Goal: Task Accomplishment & Management: Complete application form

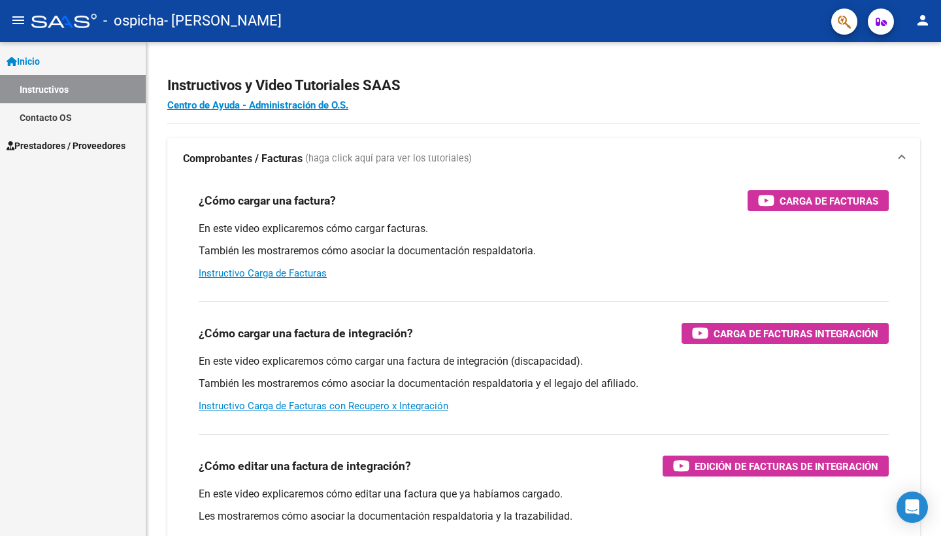
click at [106, 142] on span "Prestadores / Proveedores" at bounding box center [66, 146] width 119 height 14
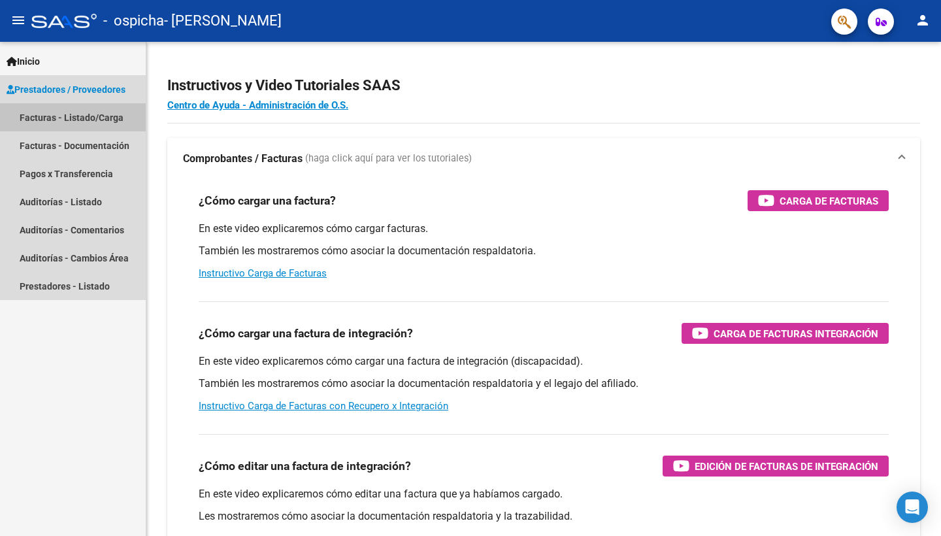
click at [107, 116] on link "Facturas - Listado/Carga" at bounding box center [73, 117] width 146 height 28
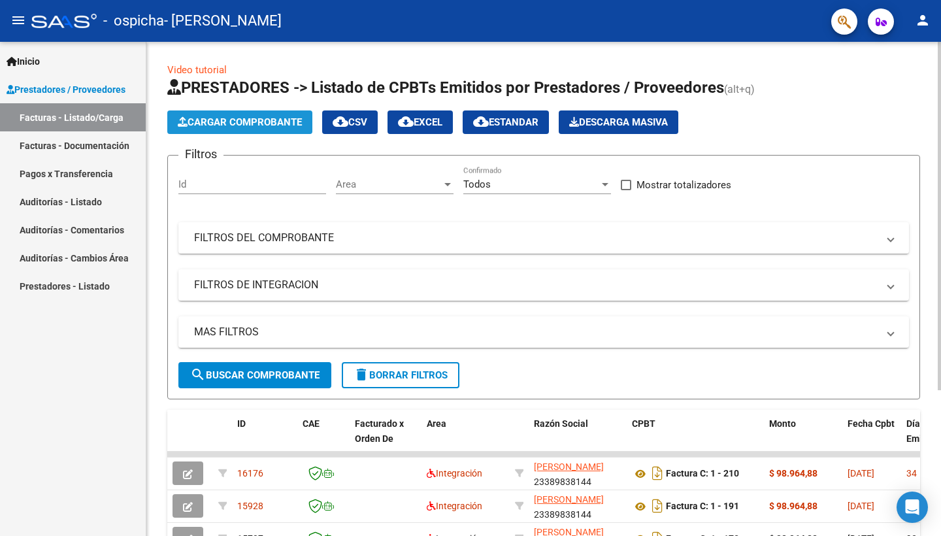
click at [302, 115] on button "Cargar Comprobante" at bounding box center [239, 122] width 145 height 24
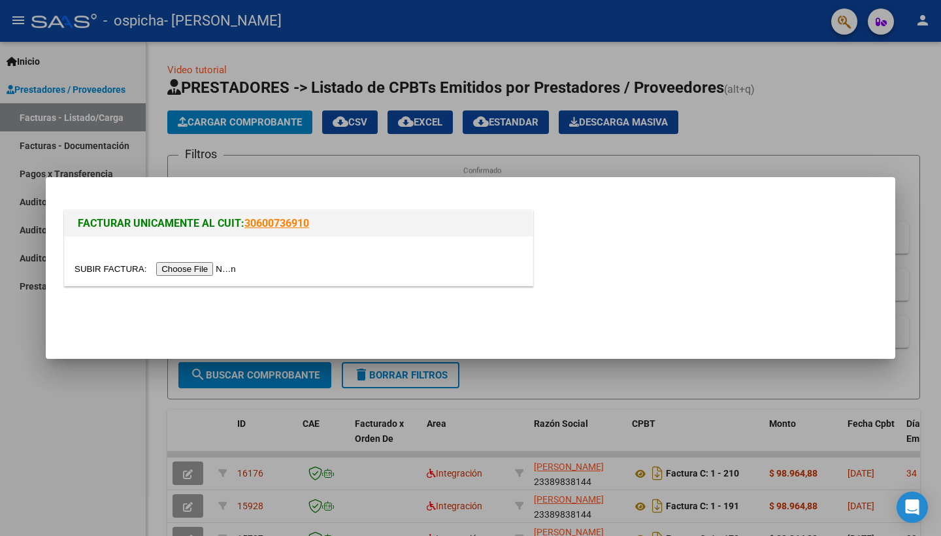
click at [176, 263] on input "file" at bounding box center [157, 269] width 165 height 14
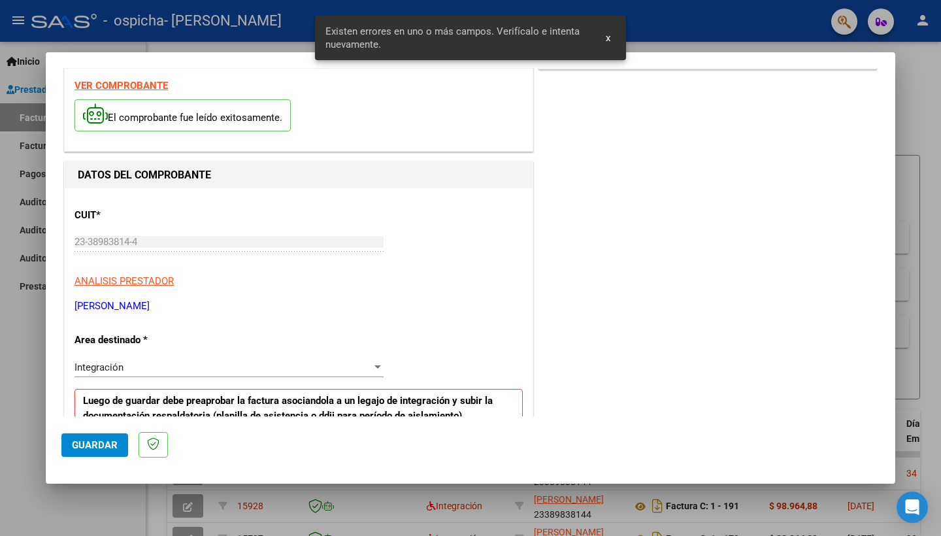
scroll to position [205, 0]
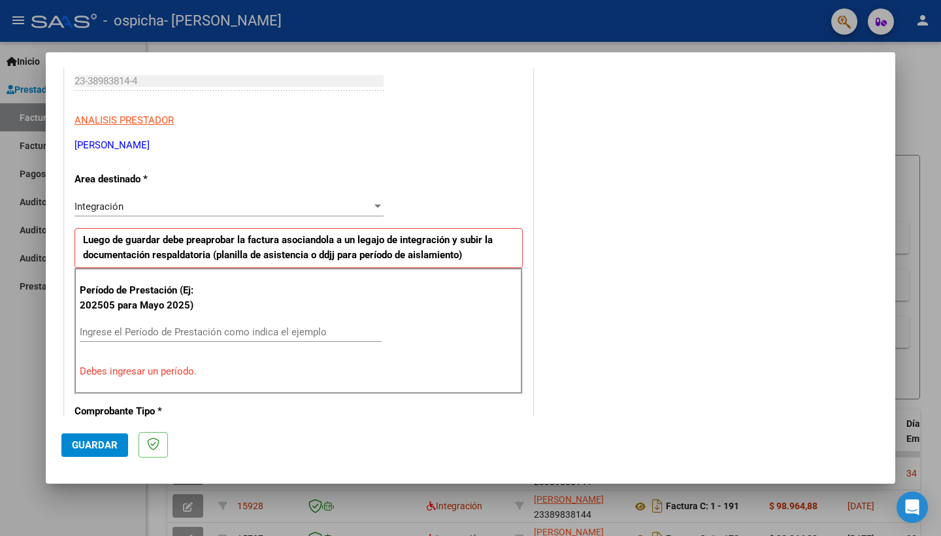
click at [257, 326] on input "Ingrese el Período de Prestación como indica el ejemplo" at bounding box center [231, 332] width 302 height 12
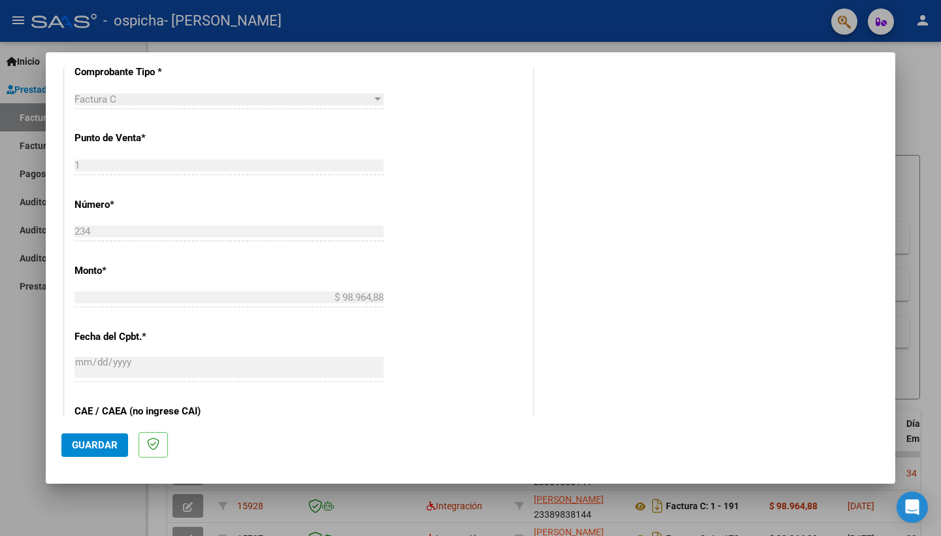
scroll to position [706, 0]
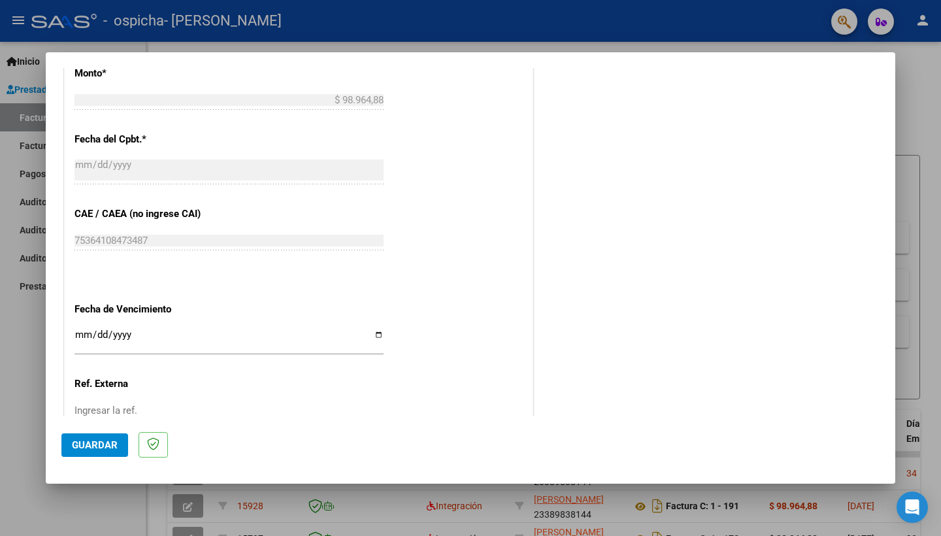
type input "202508"
click at [95, 442] on span "Guardar" at bounding box center [95, 445] width 46 height 12
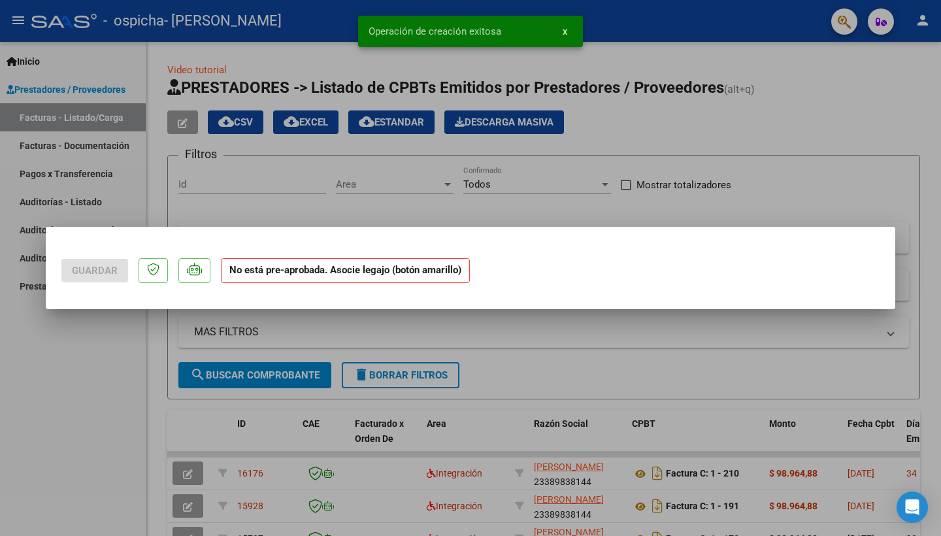
scroll to position [0, 0]
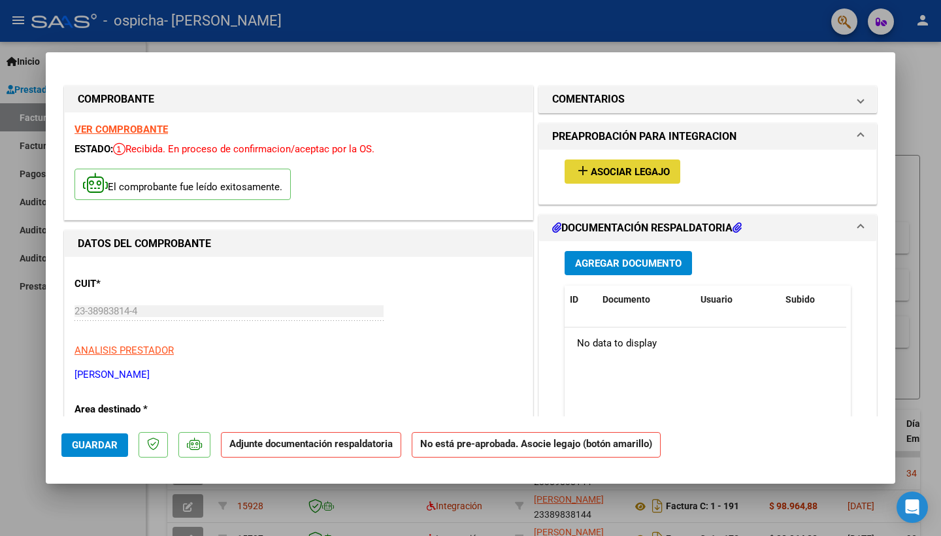
click at [581, 178] on mat-icon "add" at bounding box center [583, 171] width 16 height 16
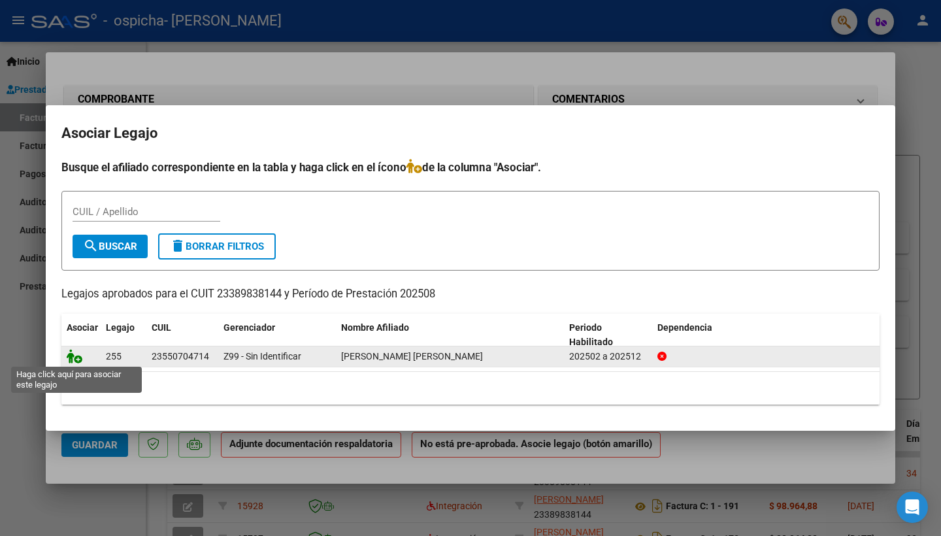
click at [78, 361] on icon at bounding box center [75, 356] width 16 height 14
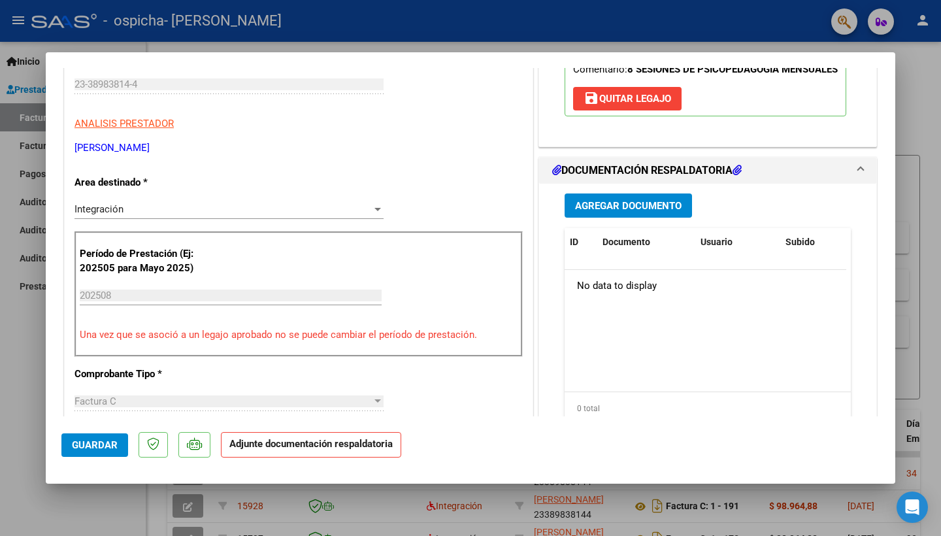
scroll to position [46, 0]
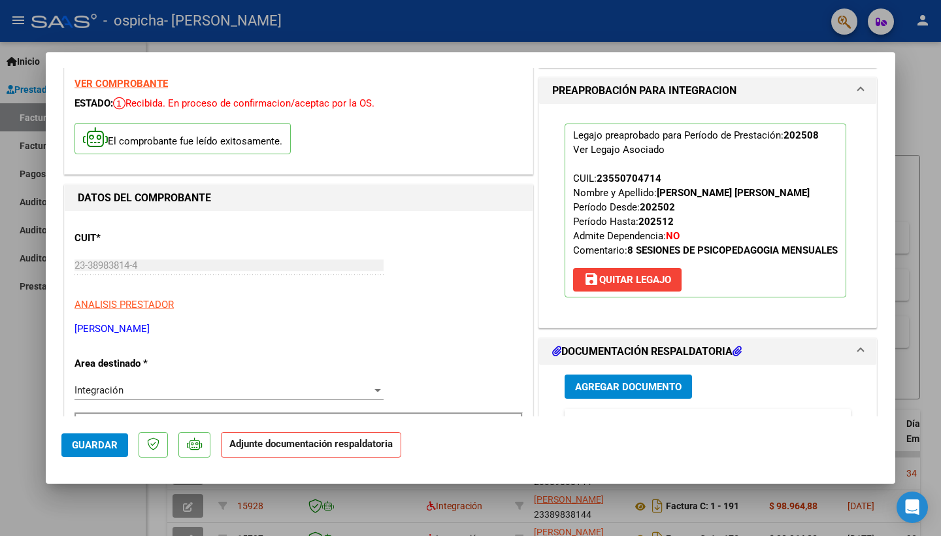
click at [576, 393] on span "Agregar Documento" at bounding box center [628, 387] width 107 height 12
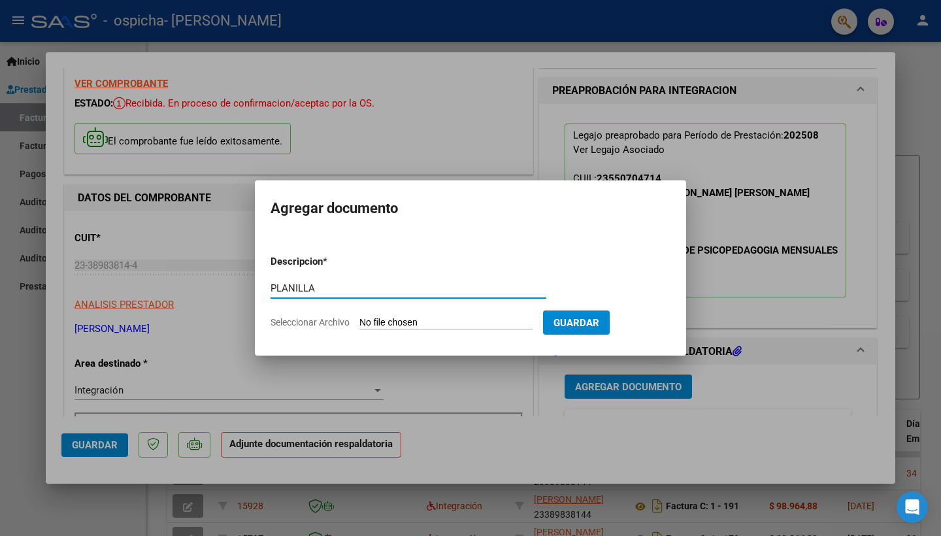
type input "PLANILLA"
click at [418, 323] on input "Seleccionar Archivo" at bounding box center [445, 323] width 173 height 12
type input "C:\fakepath\Planilla [PERSON_NAME] .pdf"
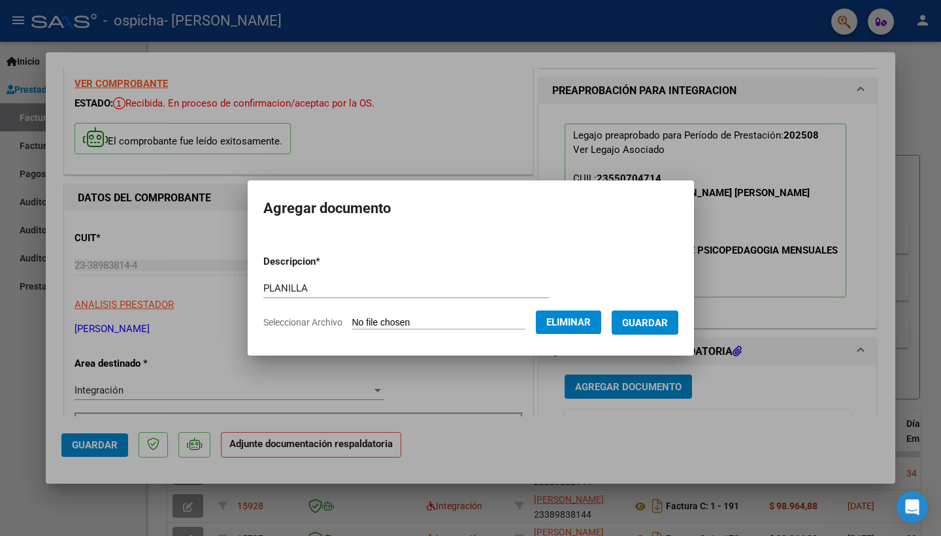
click at [645, 325] on span "Guardar" at bounding box center [645, 323] width 46 height 12
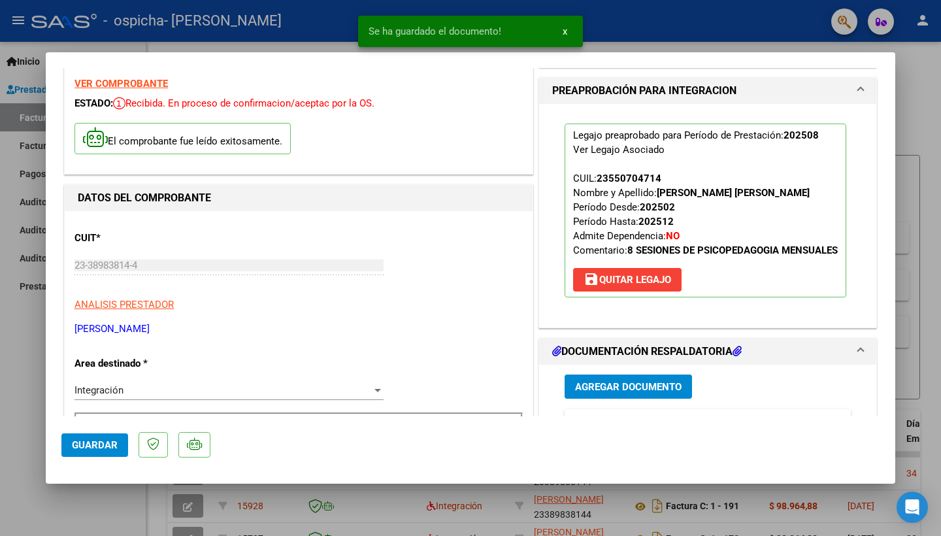
click at [93, 439] on button "Guardar" at bounding box center [94, 445] width 67 height 24
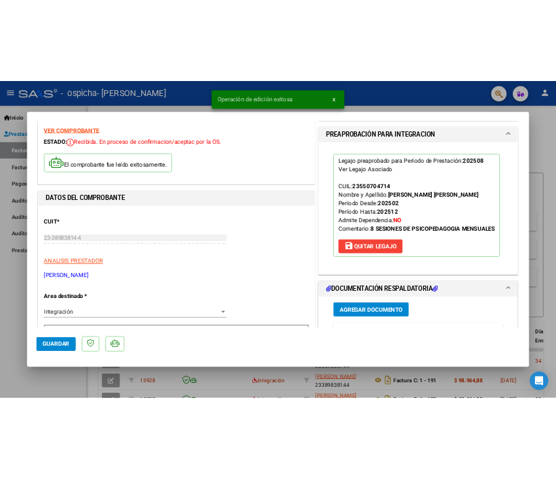
scroll to position [0, 0]
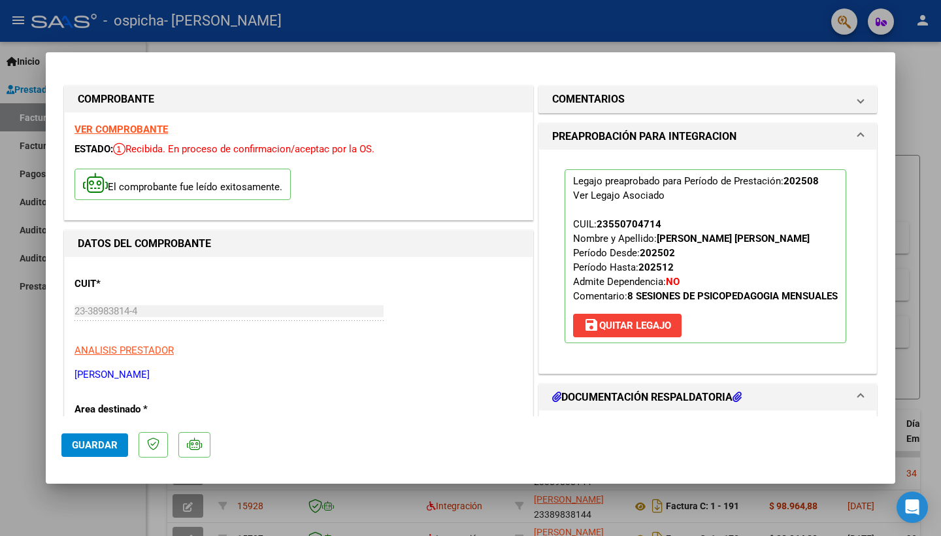
click at [10, 0] on html "menu - ospicha - [PERSON_NAME] person Inicio Instructivos Contacto OS Prestador…" at bounding box center [470, 268] width 941 height 536
